Goal: Transaction & Acquisition: Purchase product/service

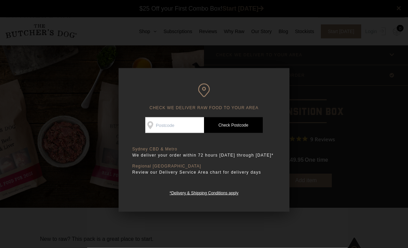
scroll to position [0, 0]
click at [182, 107] on h6 "CHECK WE DELIVER RAW FOOD TO YOUR AREA" at bounding box center [204, 97] width 144 height 27
click at [178, 126] on input "Check Availability At" at bounding box center [174, 126] width 59 height 16
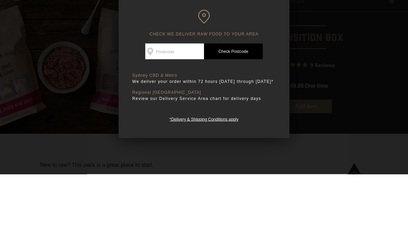
scroll to position [0, 0]
type input "2283"
click at [237, 118] on link "Check Postcode" at bounding box center [233, 126] width 59 height 16
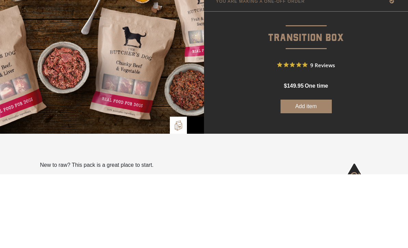
scroll to position [75, 0]
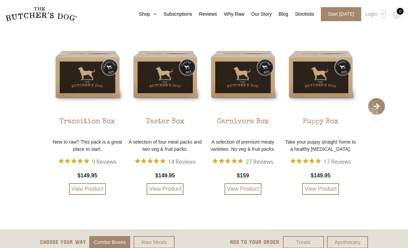
scroll to position [1381, 0]
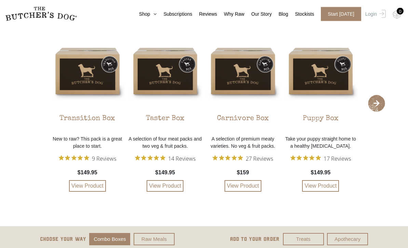
click at [181, 147] on p "A selection of four meat packs and two veg & fruit packs." at bounding box center [165, 143] width 75 height 14
click at [171, 186] on link "View Product" at bounding box center [165, 186] width 37 height 12
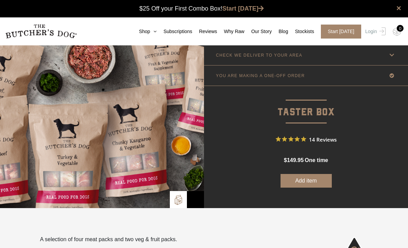
click at [150, 32] on icon at bounding box center [153, 31] width 6 height 5
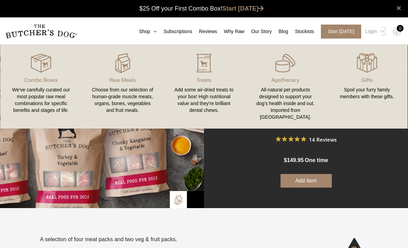
click at [44, 94] on div "We’ve carefully curated our most popular raw meal combinations for specific ben…" at bounding box center [41, 99] width 65 height 27
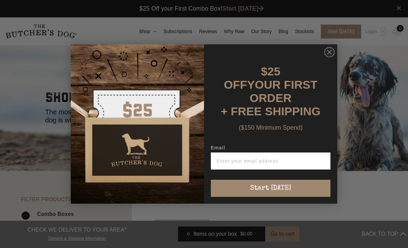
scroll to position [0, 0]
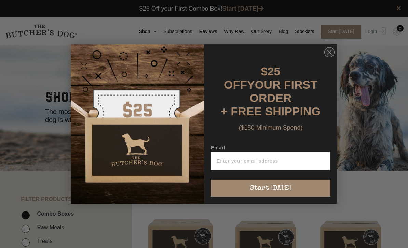
click at [289, 158] on input "Email" at bounding box center [271, 161] width 120 height 17
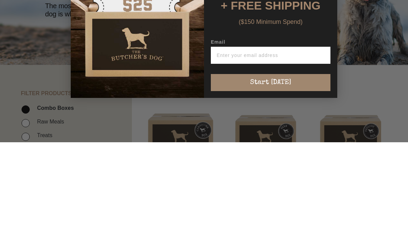
type input "melissarabig@hotmail.com"
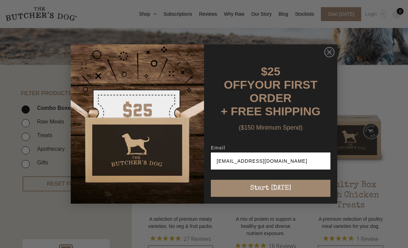
click at [297, 185] on button "Start [DATE]" at bounding box center [271, 188] width 120 height 17
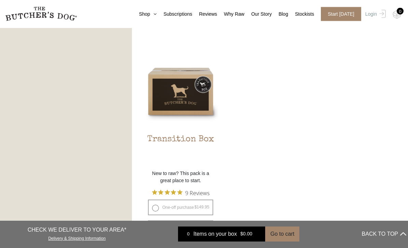
scroll to position [589, 0]
click at [190, 141] on h2 "Transition Box" at bounding box center [181, 151] width 76 height 32
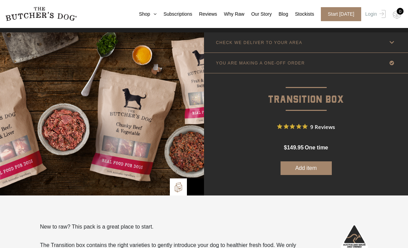
scroll to position [13, 0]
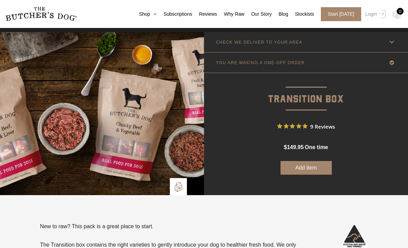
click at [391, 45] on icon at bounding box center [392, 42] width 9 height 9
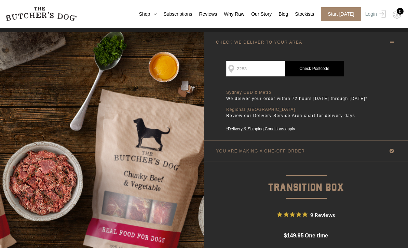
click at [329, 127] on div "Sydney CBD & Metro We deliver your order within 72 hours Monday through Friday*…" at bounding box center [298, 111] width 144 height 42
click at [292, 132] on link "*Delivery & Shipping Conditions apply" at bounding box center [298, 129] width 144 height 6
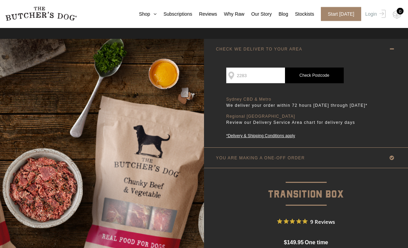
scroll to position [0, 0]
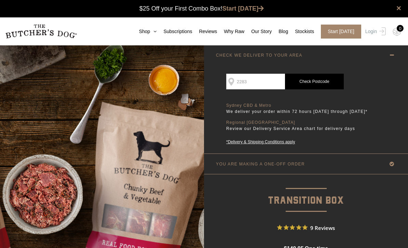
click at [325, 83] on link "Check Postcode" at bounding box center [314, 82] width 59 height 16
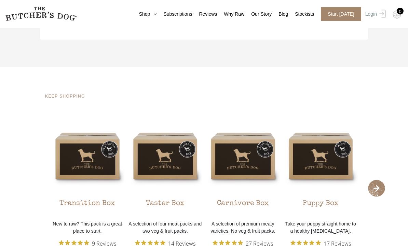
scroll to position [1296, 0]
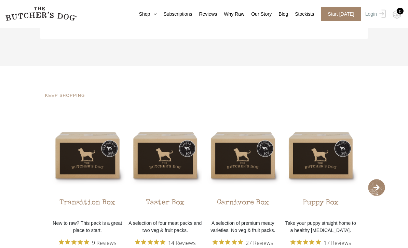
click at [168, 206] on div "Taster Box" at bounding box center [165, 205] width 39 height 24
click at [177, 166] on div "Taster Box A selection of four meat packs and two veg & fruit packs. 14 Reviews…" at bounding box center [165, 197] width 75 height 158
click at [175, 202] on div "Taster Box" at bounding box center [165, 205] width 39 height 24
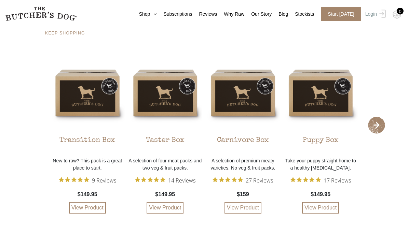
scroll to position [1359, 0]
click at [173, 211] on link "View Product" at bounding box center [165, 208] width 37 height 12
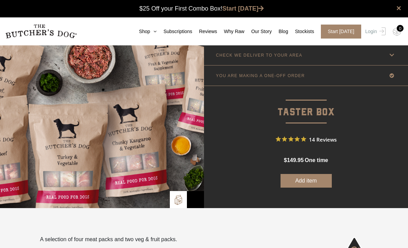
click at [147, 30] on link "Shop" at bounding box center [144, 31] width 25 height 7
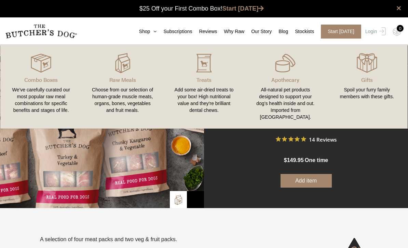
click at [378, 84] on link "Gifts Spoil your furry family members with these gifts." at bounding box center [366, 87] width 81 height 70
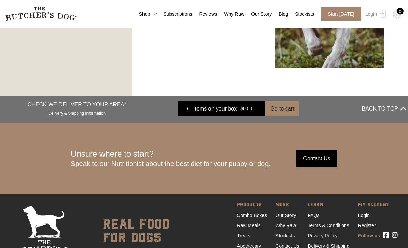
scroll to position [848, 0]
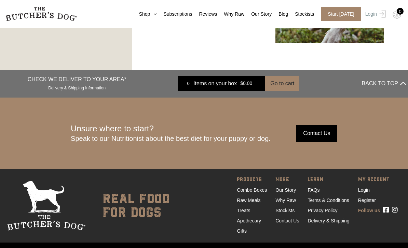
click at [262, 191] on link "Combo Boxes" at bounding box center [252, 190] width 30 height 5
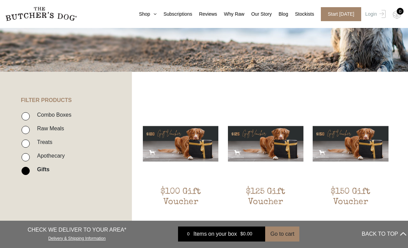
scroll to position [111, 0]
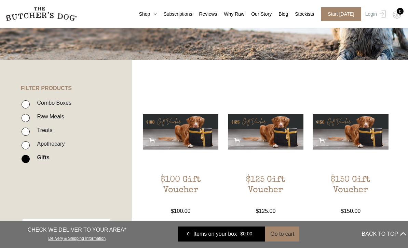
click at [24, 107] on input "Combo Boxes" at bounding box center [26, 104] width 8 height 8
checkbox input "true"
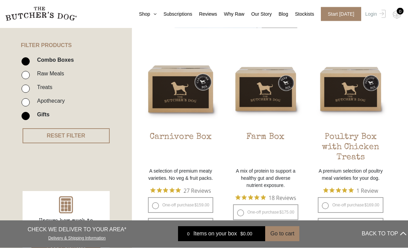
scroll to position [154, 0]
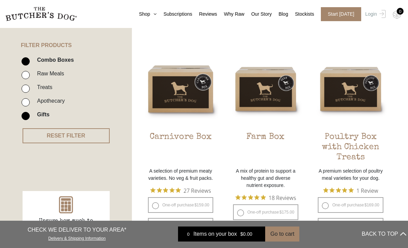
click at [27, 119] on input "Gifts" at bounding box center [26, 116] width 8 height 8
checkbox input "false"
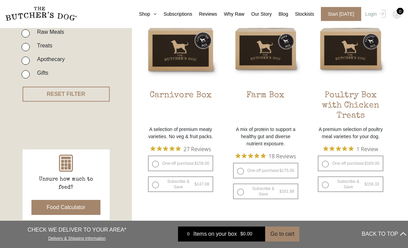
scroll to position [196, 0]
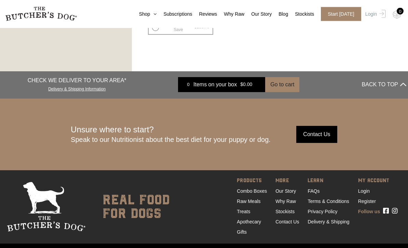
scroll to position [797, 0]
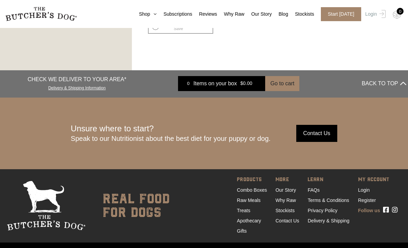
click at [288, 214] on link "Stockists" at bounding box center [284, 210] width 19 height 5
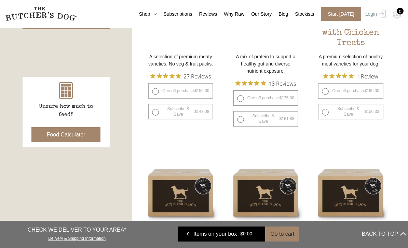
scroll to position [269, 0]
click at [83, 133] on button "Food Calculator" at bounding box center [65, 134] width 69 height 15
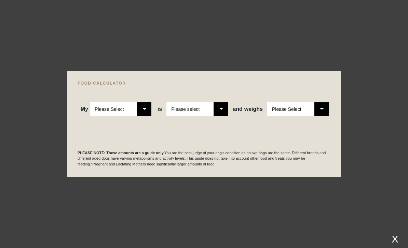
click at [147, 116] on select "Please Select Adult Dog Puppy" at bounding box center [121, 110] width 62 height 14
select select "adult"
click at [223, 116] on select "Please select a healthy weight overweight" at bounding box center [197, 110] width 62 height 14
select select "0"
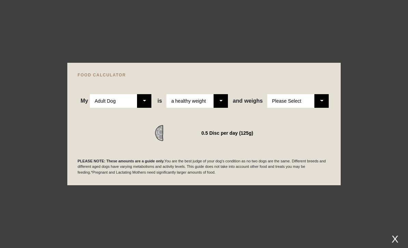
click at [324, 108] on select "Please Select 1kg 2kg 3kg 4kg 5kg 6kg 7kg 8kg 9kg 10kg 11kg 12kg 13kg 14kg 15kg…" at bounding box center [298, 101] width 62 height 14
click at [327, 108] on select "Please Select 1kg 2kg 3kg 4kg 5kg 6kg 7kg 8kg 9kg 10kg 11kg 12kg 13kg 14kg 15kg…" at bounding box center [298, 101] width 62 height 14
select select "10"
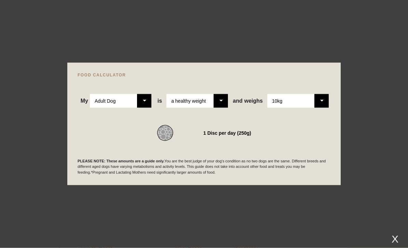
scroll to position [0, 0]
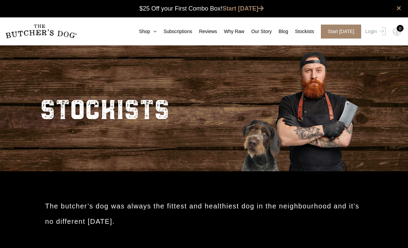
scroll to position [0, 0]
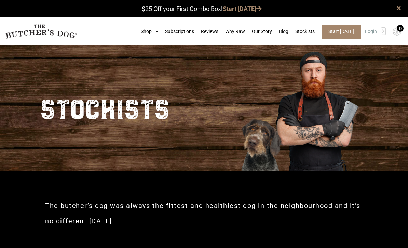
type input "2283"
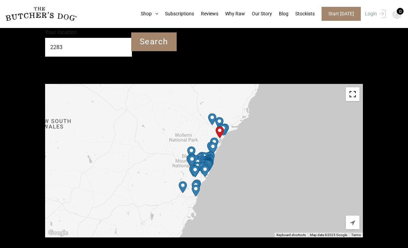
scroll to position [220, 0]
